Goal: Task Accomplishment & Management: Complete application form

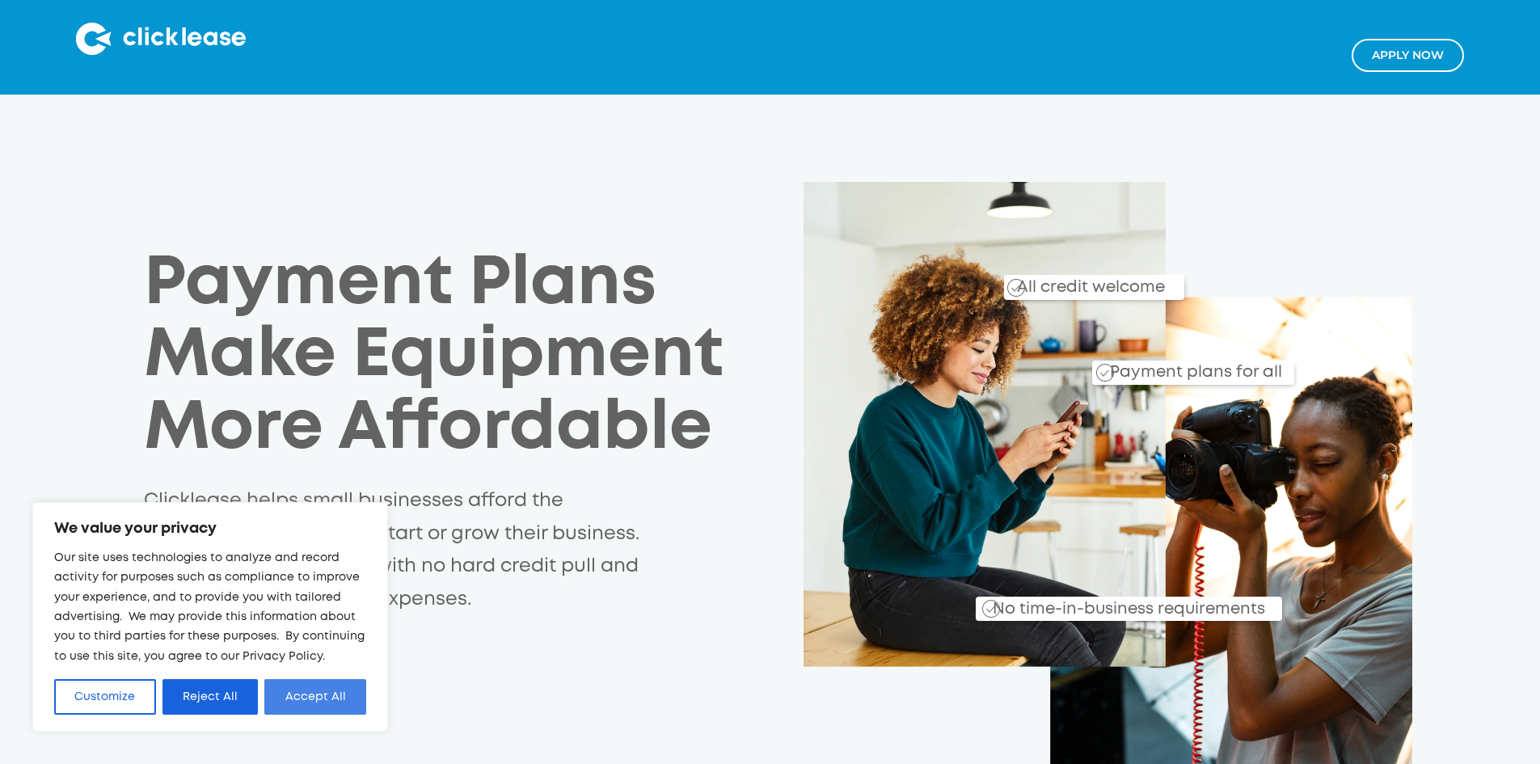
click at [336, 693] on button "Accept All" at bounding box center [315, 697] width 102 height 36
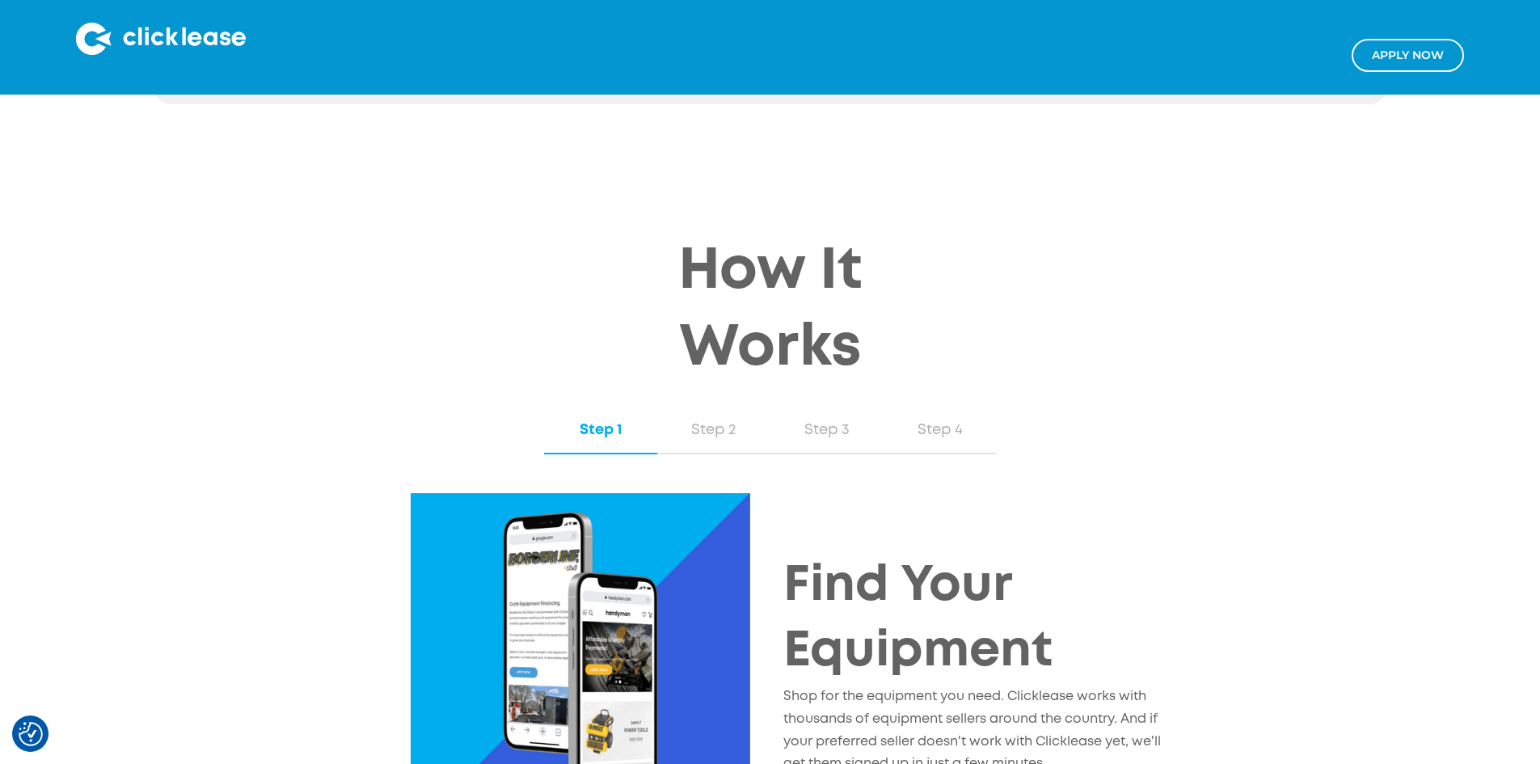
scroll to position [1455, 0]
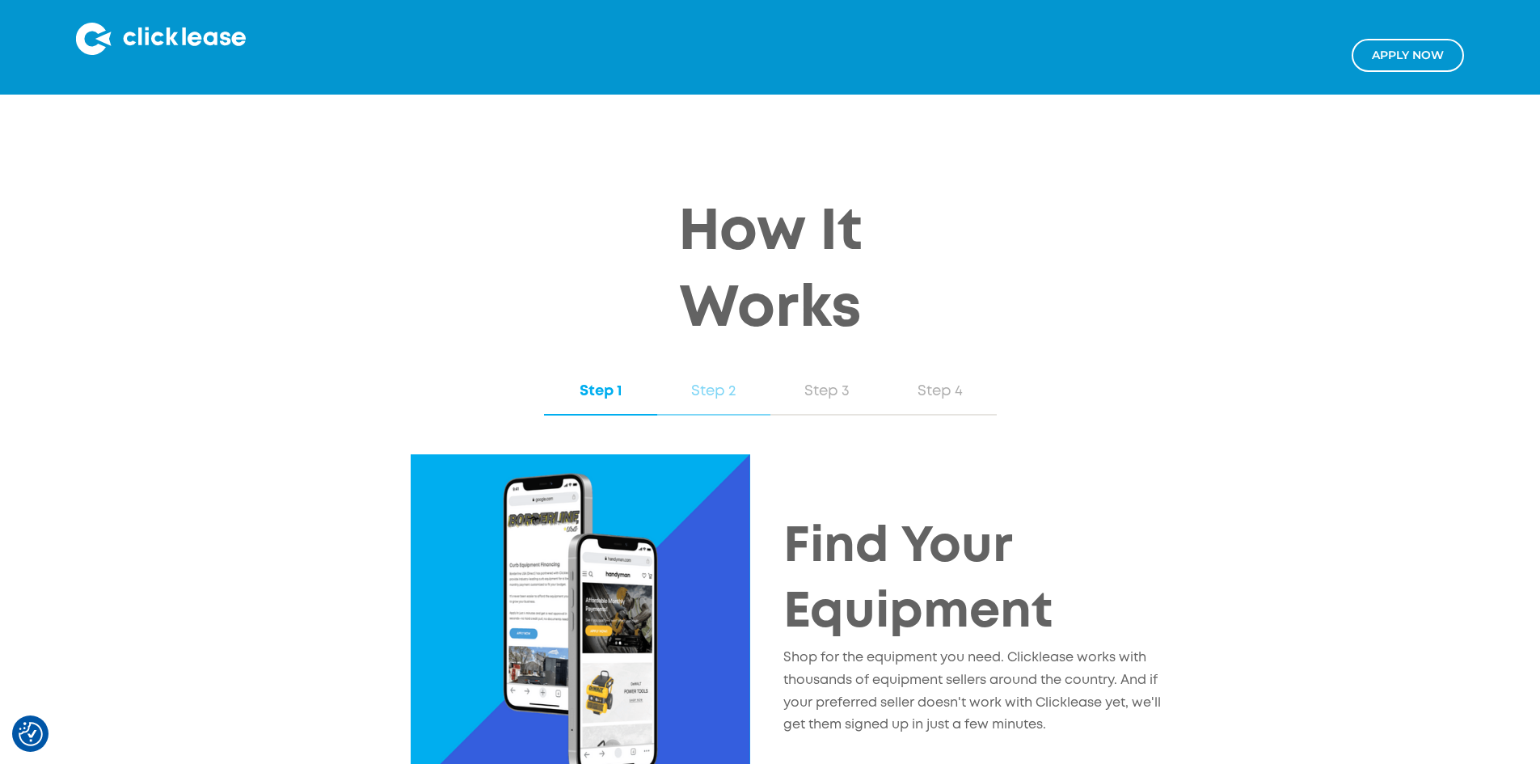
click at [697, 381] on div "Step 2" at bounding box center [713, 391] width 81 height 21
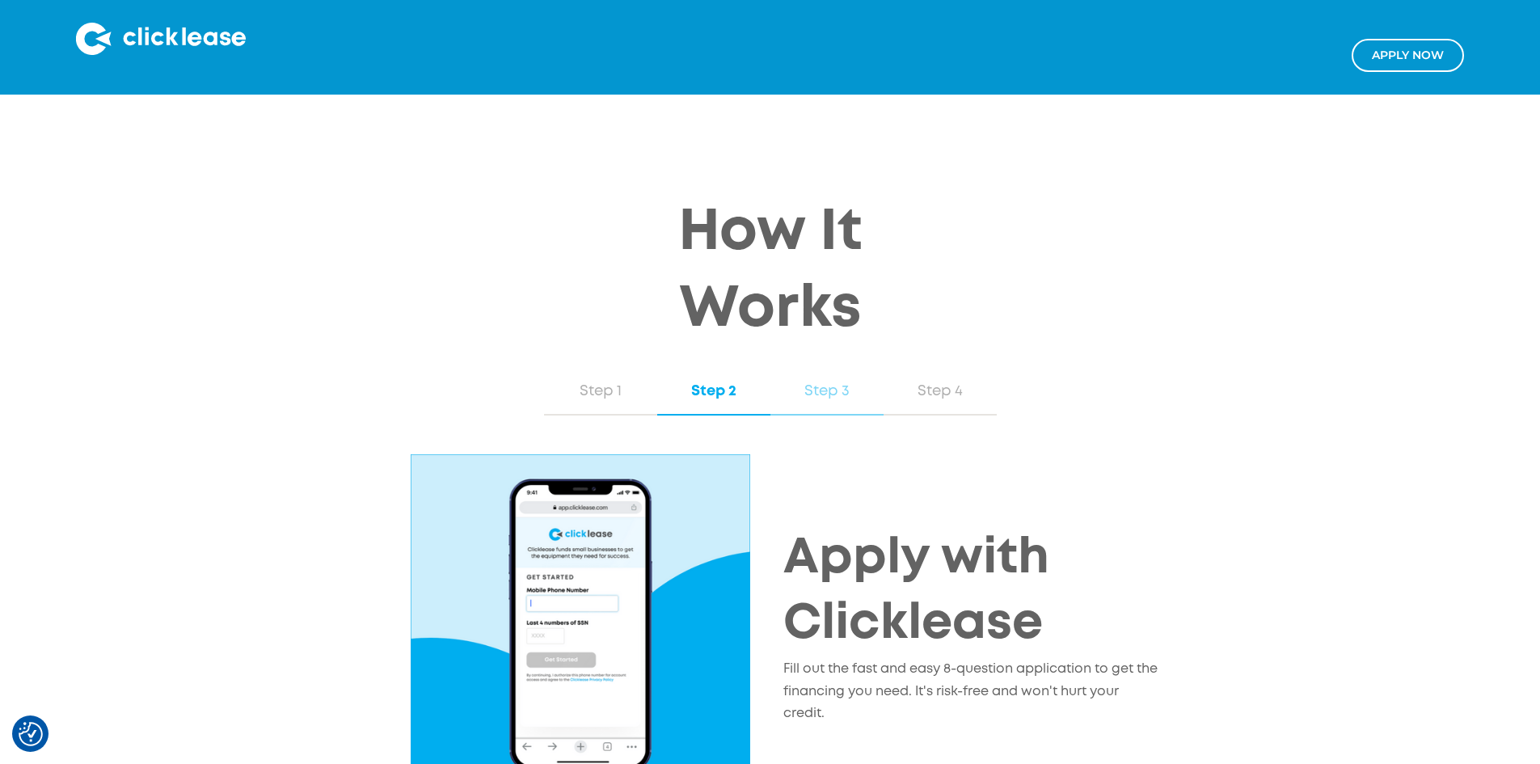
click at [806, 381] on div "Step 3" at bounding box center [826, 391] width 81 height 21
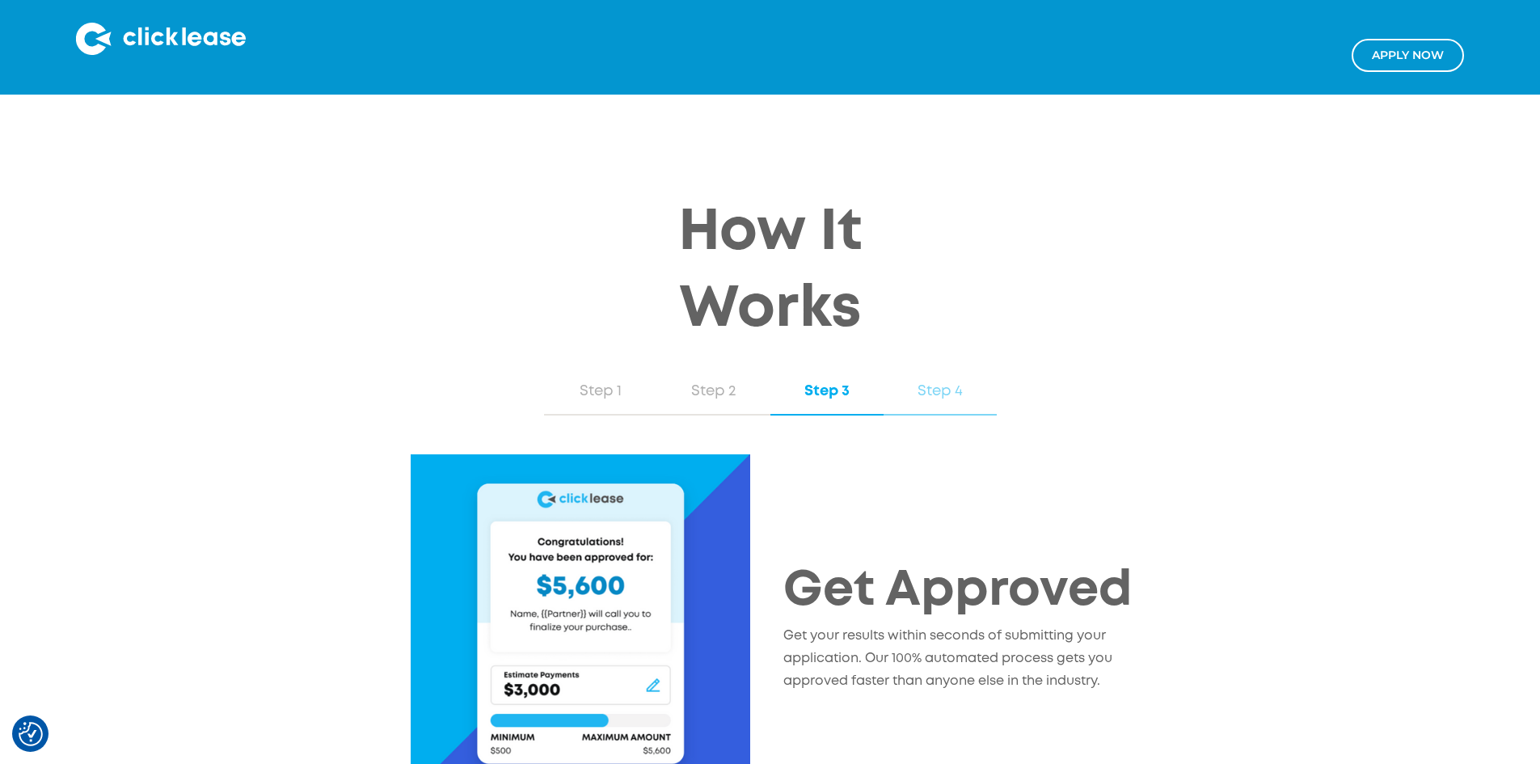
click at [934, 381] on div "Step 4" at bounding box center [940, 391] width 81 height 21
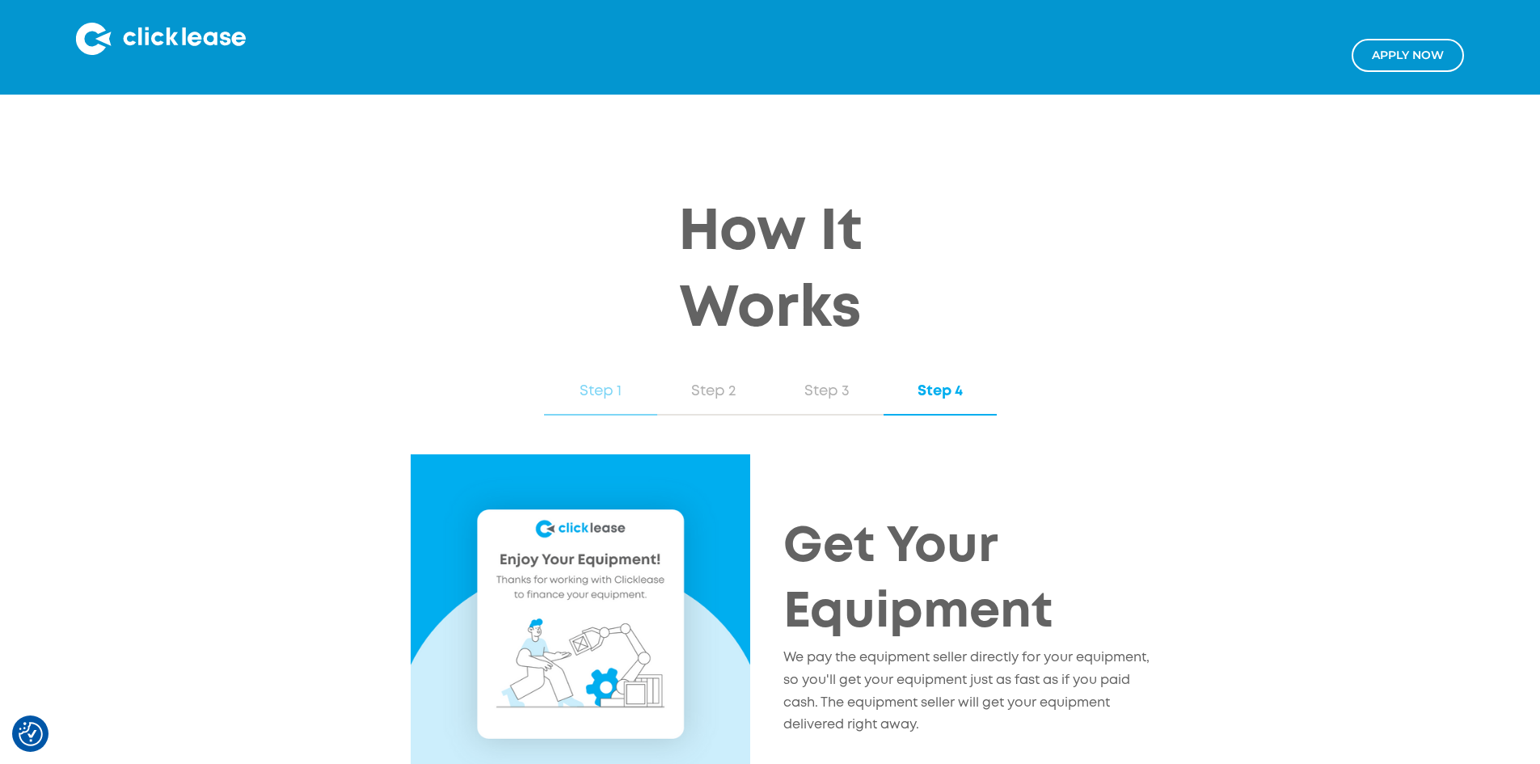
click at [595, 381] on div "Step 1" at bounding box center [600, 391] width 81 height 21
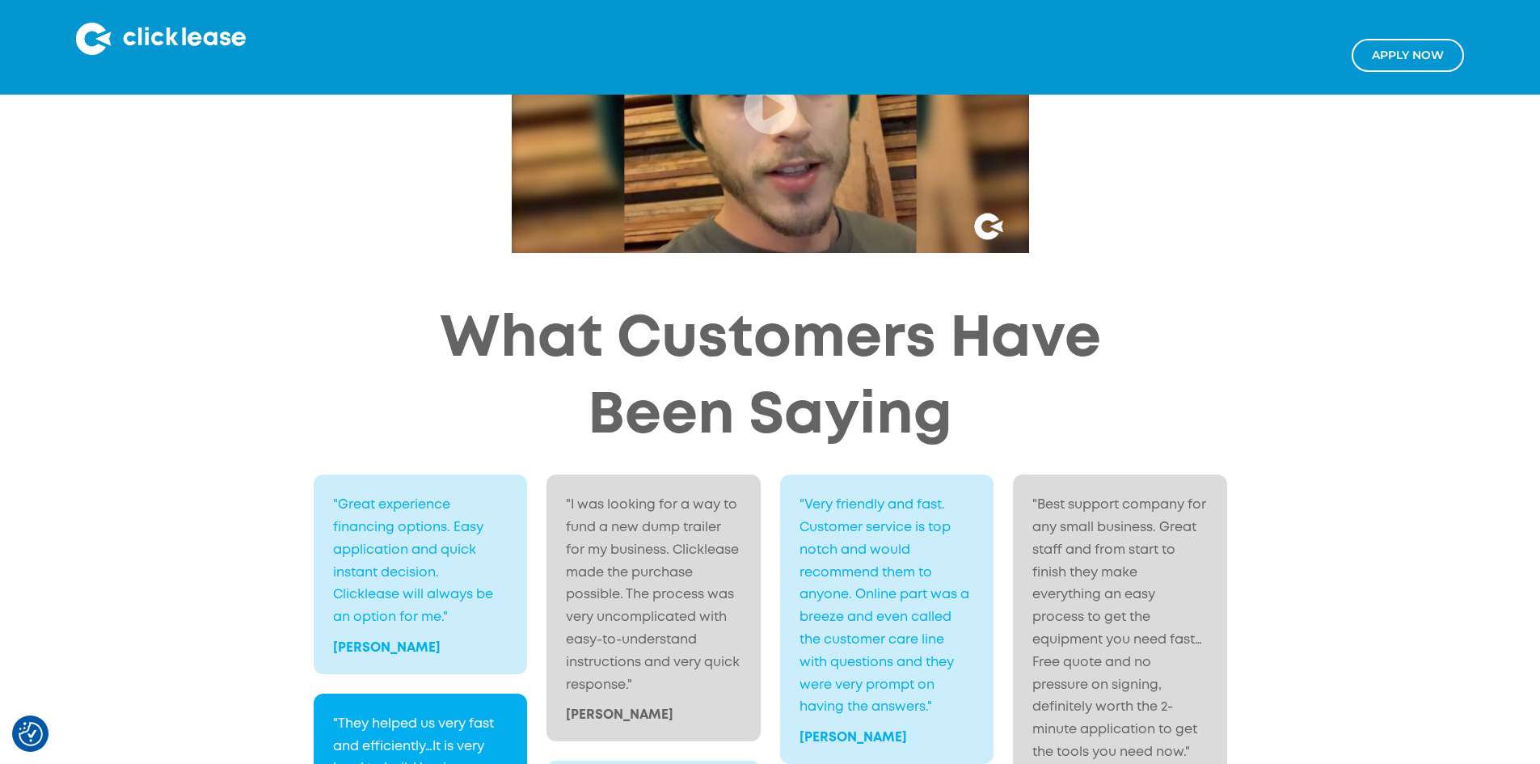
scroll to position [2344, 0]
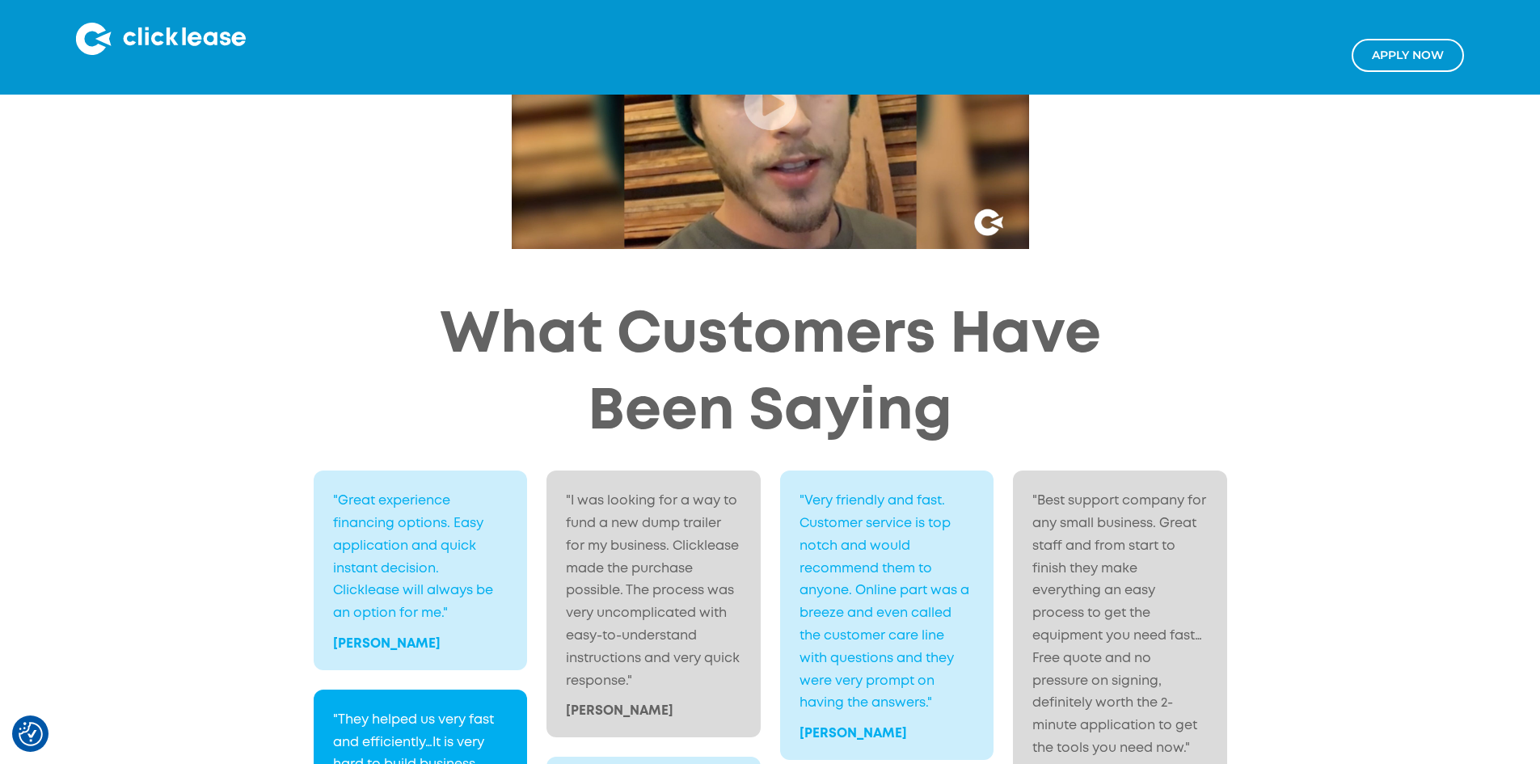
click at [1375, 57] on link "Apply NOw" at bounding box center [1407, 55] width 112 height 33
